Goal: Navigation & Orientation: Find specific page/section

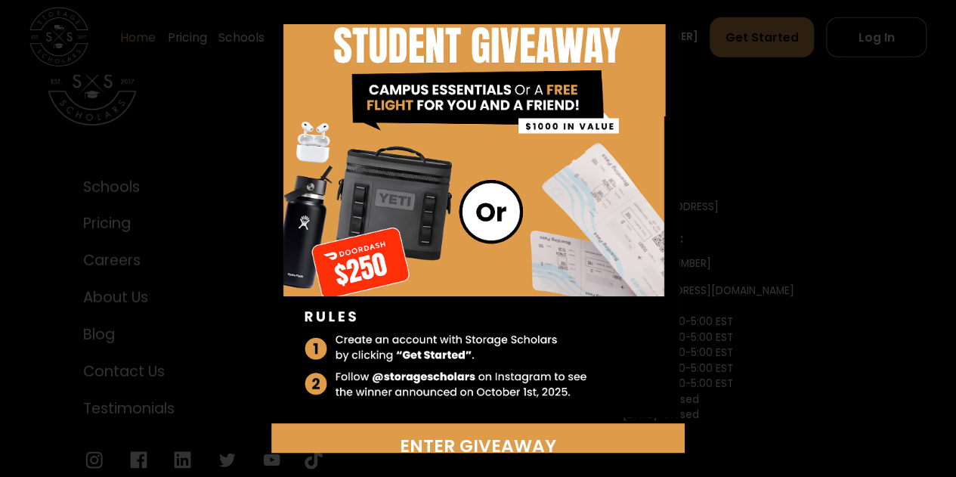
scroll to position [5072, 0]
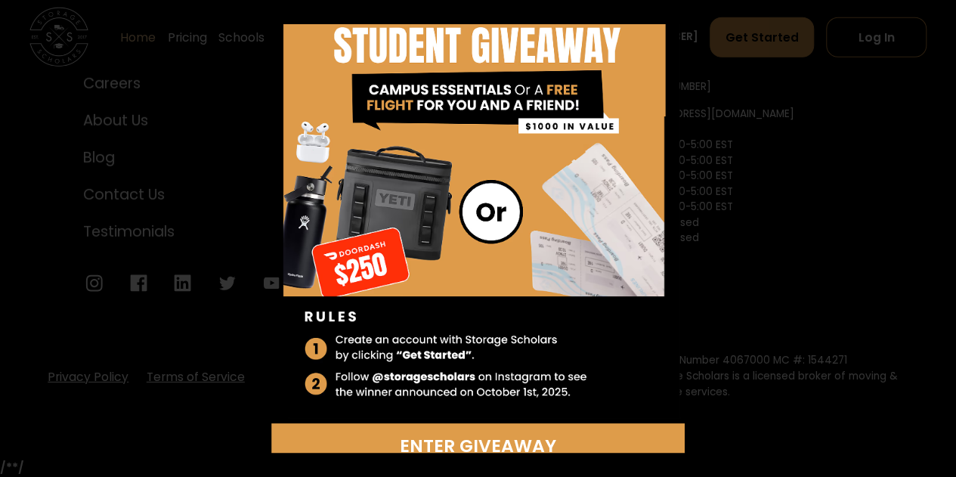
click at [792, 270] on div "Enter Giveaway" at bounding box center [478, 238] width 956 height 477
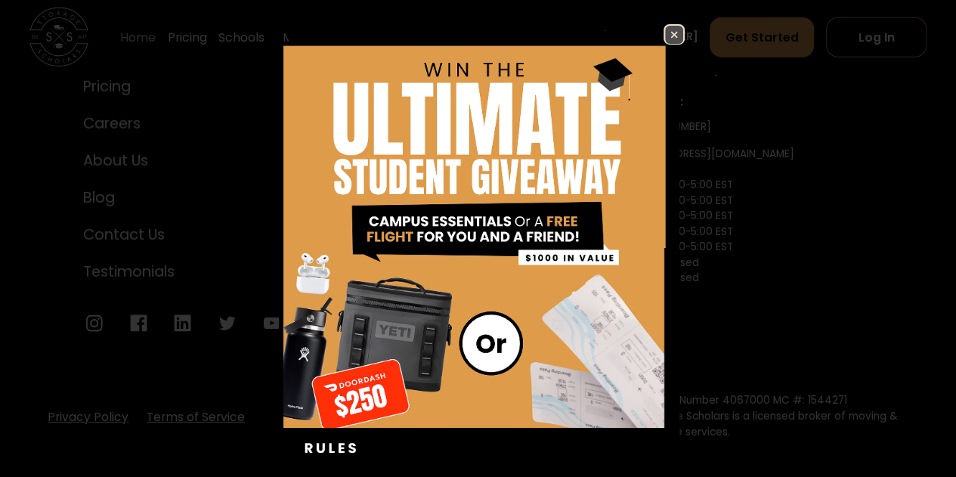
scroll to position [5022, 0]
click at [665, 32] on img at bounding box center [674, 35] width 18 height 18
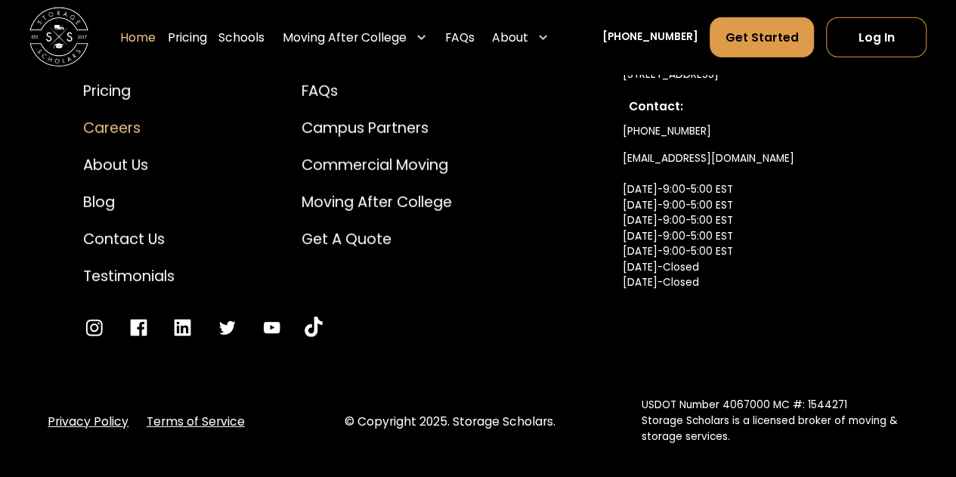
click at [110, 139] on div "Careers" at bounding box center [128, 128] width 91 height 22
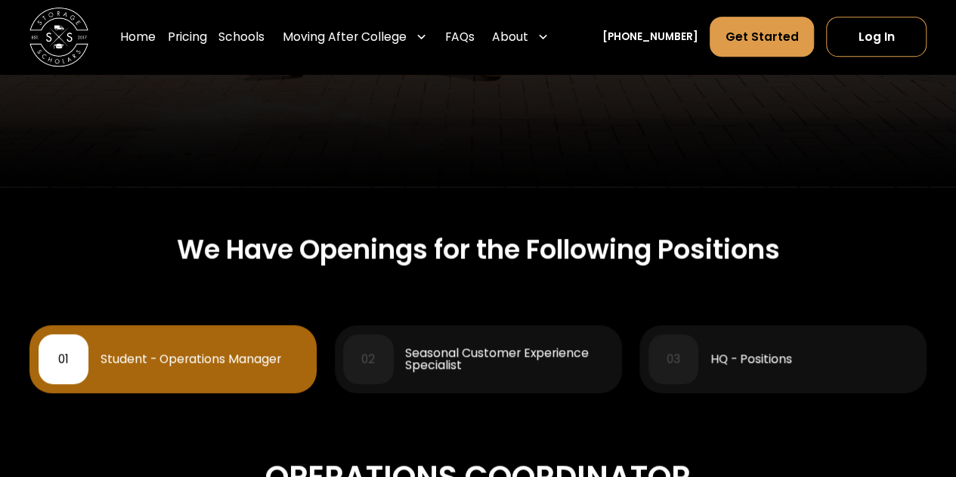
scroll to position [662, 0]
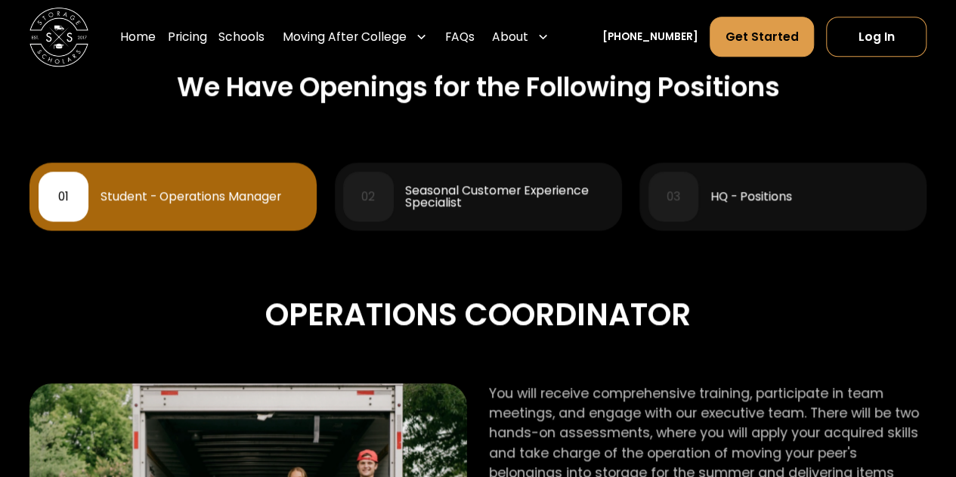
click at [781, 174] on div "03 HQ - Positions" at bounding box center [783, 196] width 270 height 50
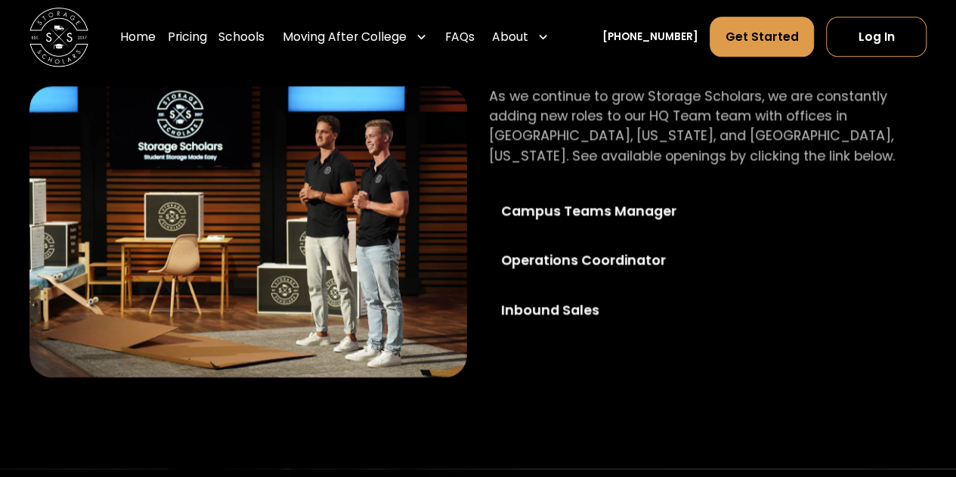
scroll to position [959, 0]
click at [547, 307] on div "Inbound Sales" at bounding box center [607, 311] width 212 height 20
